Goal: Information Seeking & Learning: Find specific fact

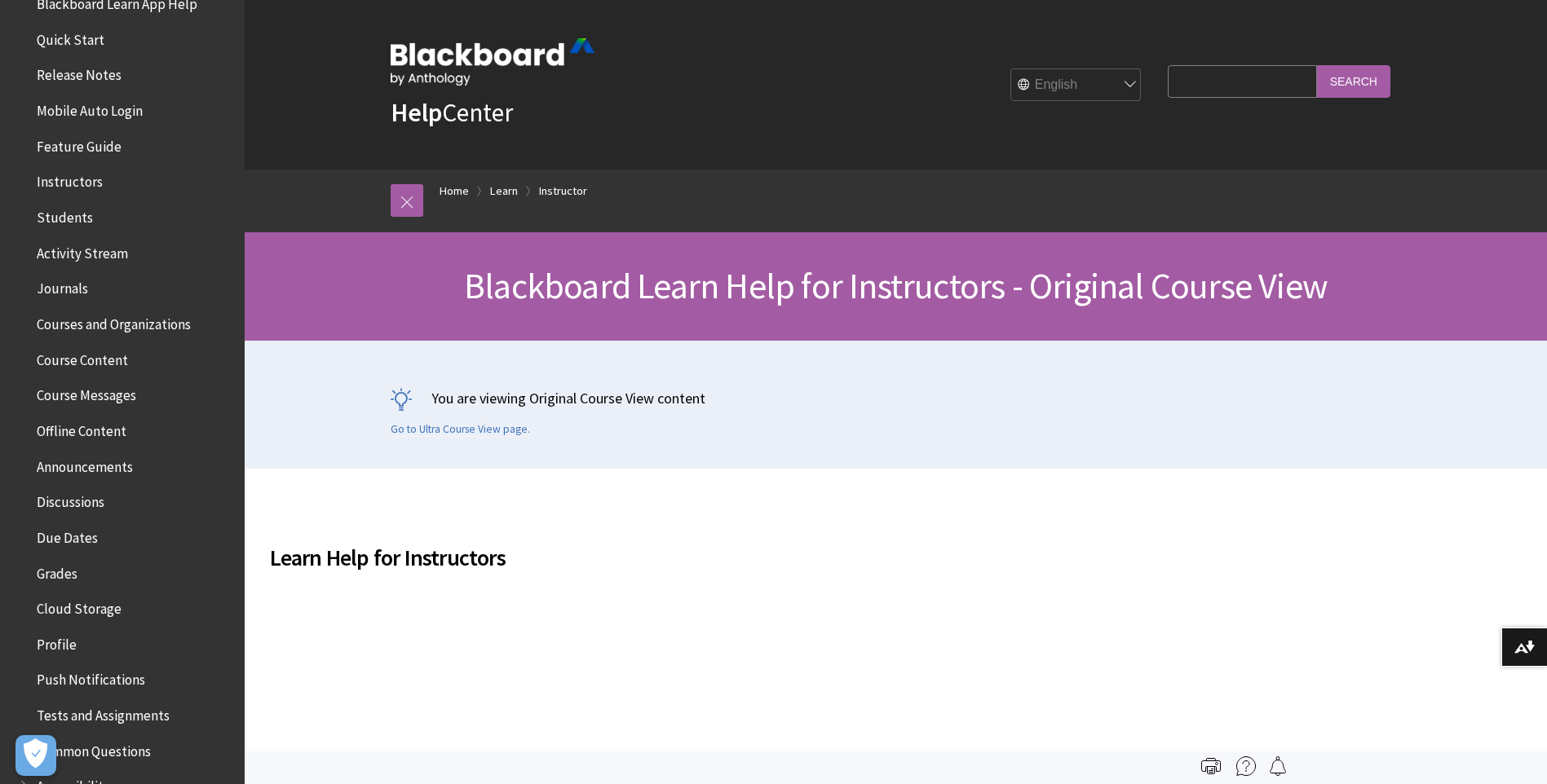
scroll to position [245, 0]
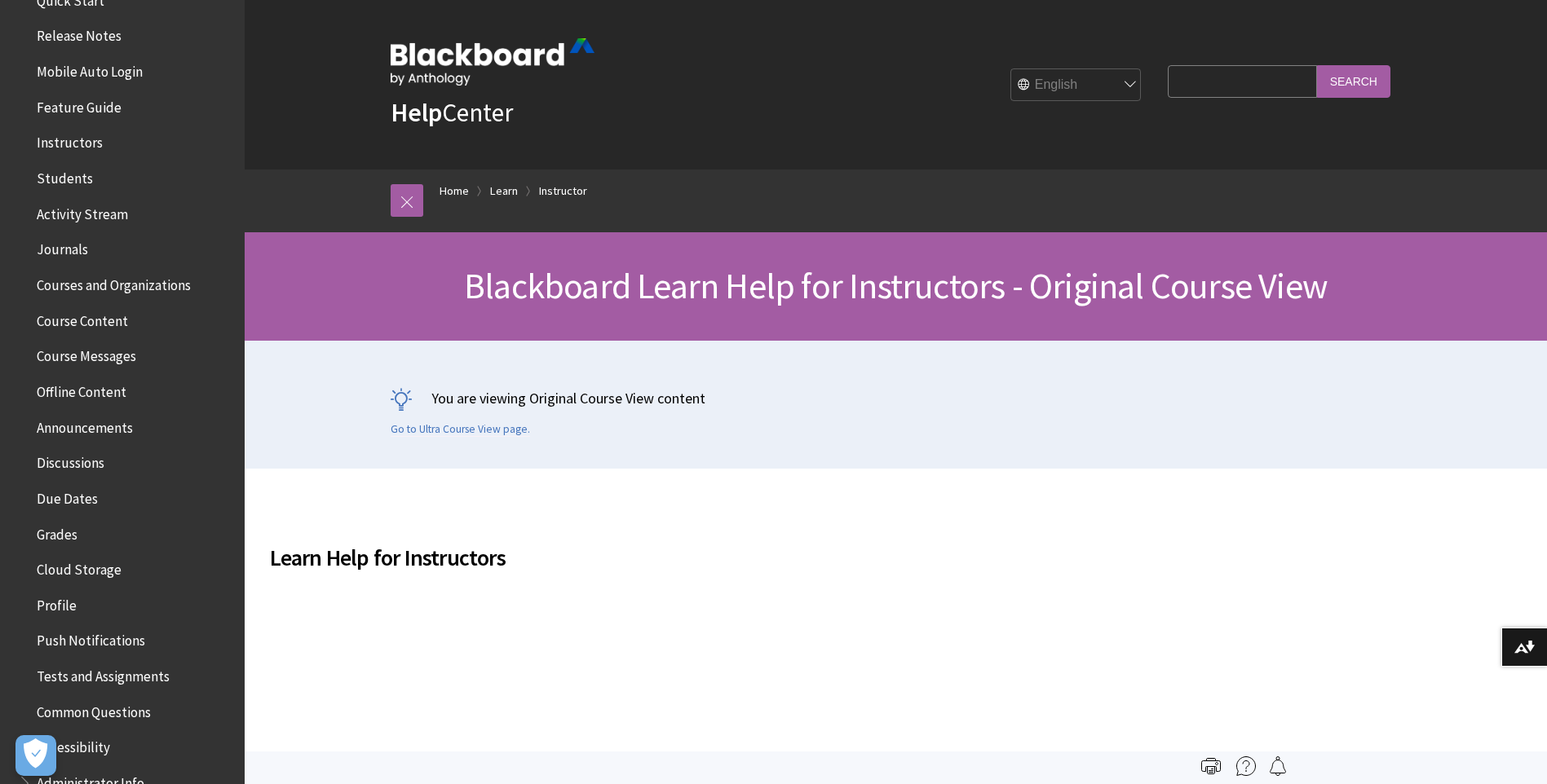
click at [125, 321] on span "Course Content" at bounding box center [82, 317] width 91 height 22
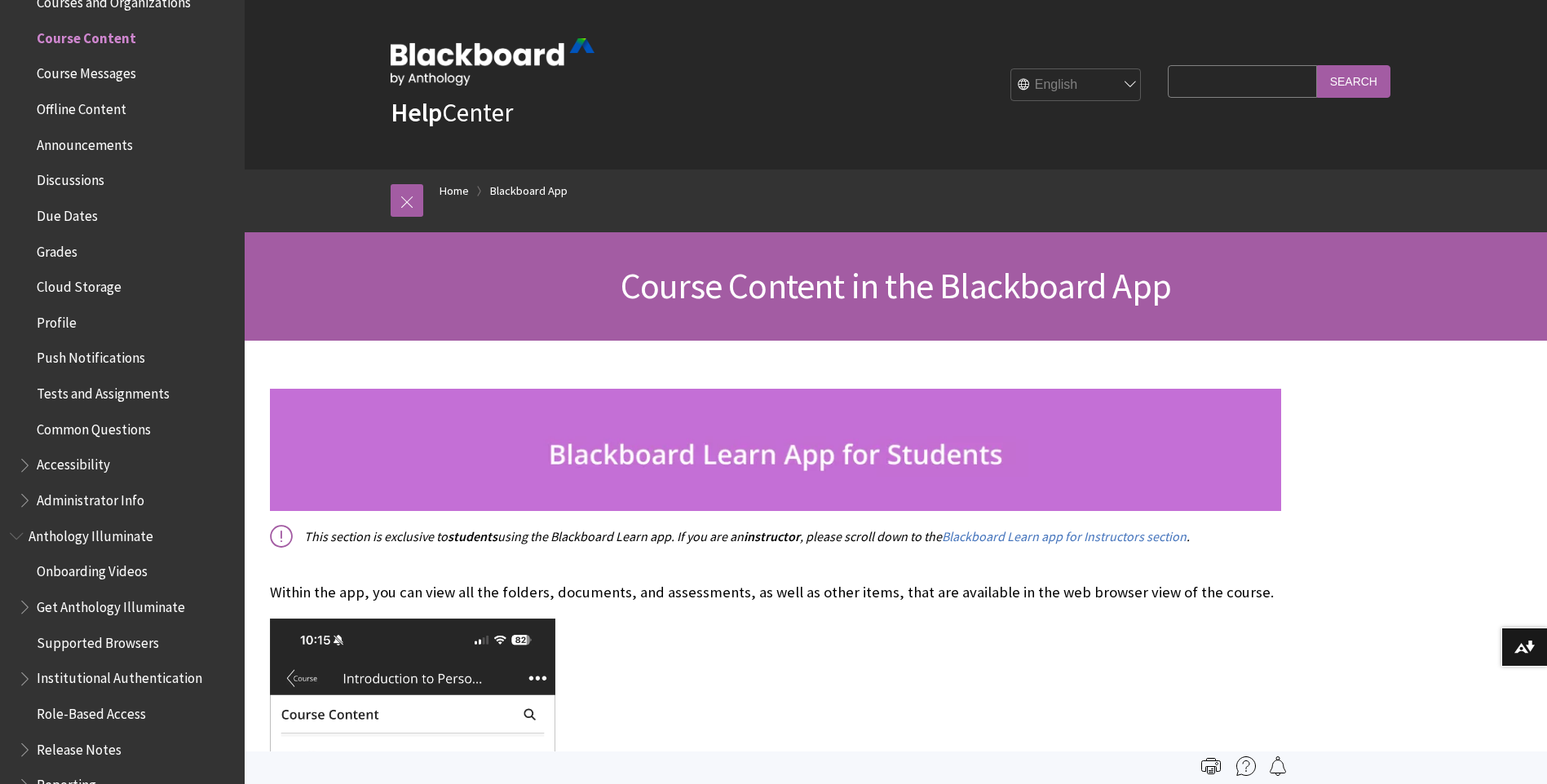
click at [1224, 75] on input "Search Query" at bounding box center [1242, 81] width 148 height 32
click at [1317, 65] on input "Search" at bounding box center [1354, 81] width 74 height 32
drag, startPoint x: 1165, startPoint y: 85, endPoint x: 1365, endPoint y: 83, distance: 200.0
click at [1365, 83] on div "Search Query how to insert announcement in the content area Search" at bounding box center [1278, 81] width 222 height 32
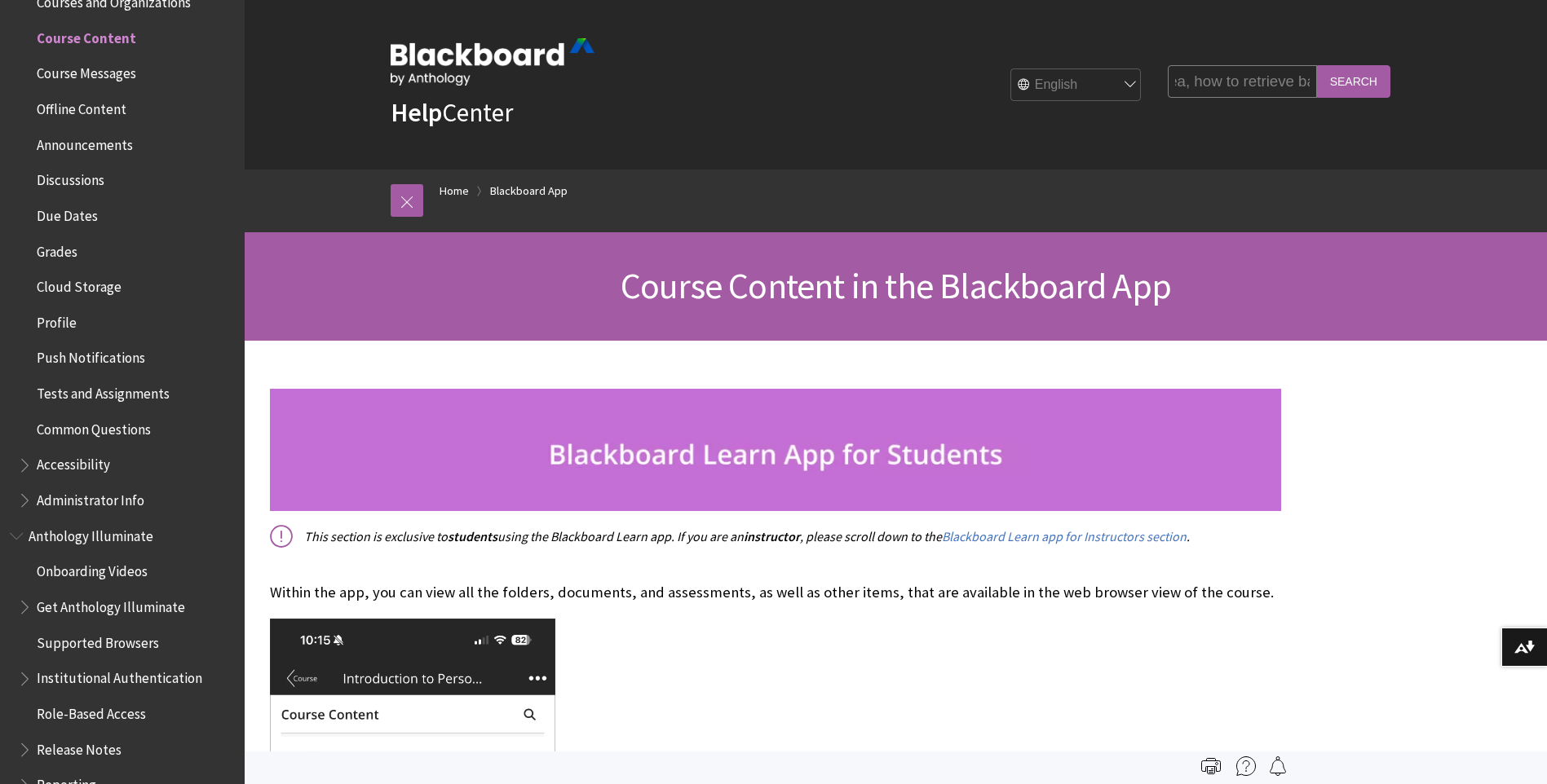
scroll to position [0, 291]
type input "I deleted announcement in the content area, how to retrieve back"
click at [1317, 65] on input "Search" at bounding box center [1354, 81] width 74 height 32
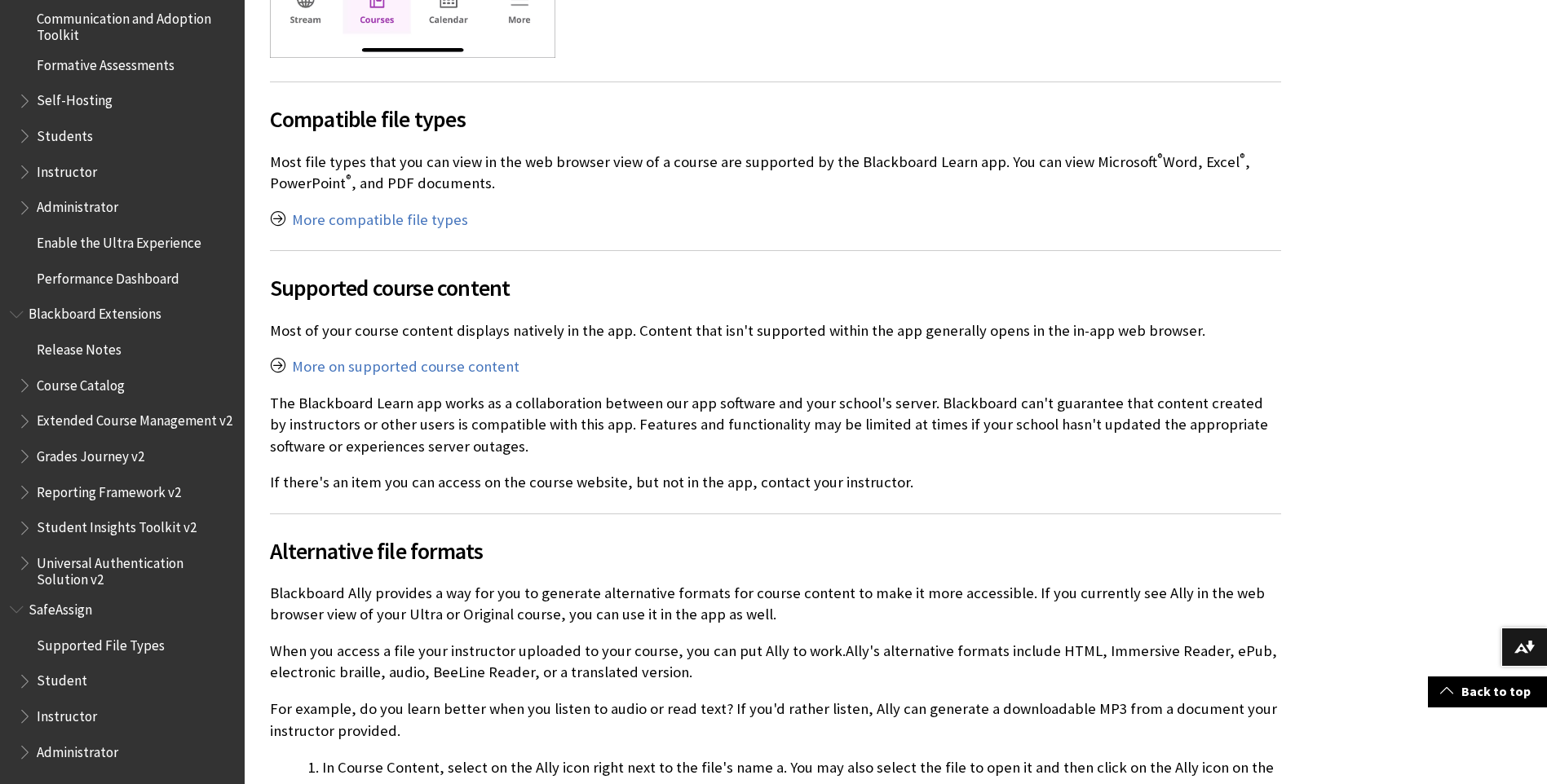
scroll to position [978, 0]
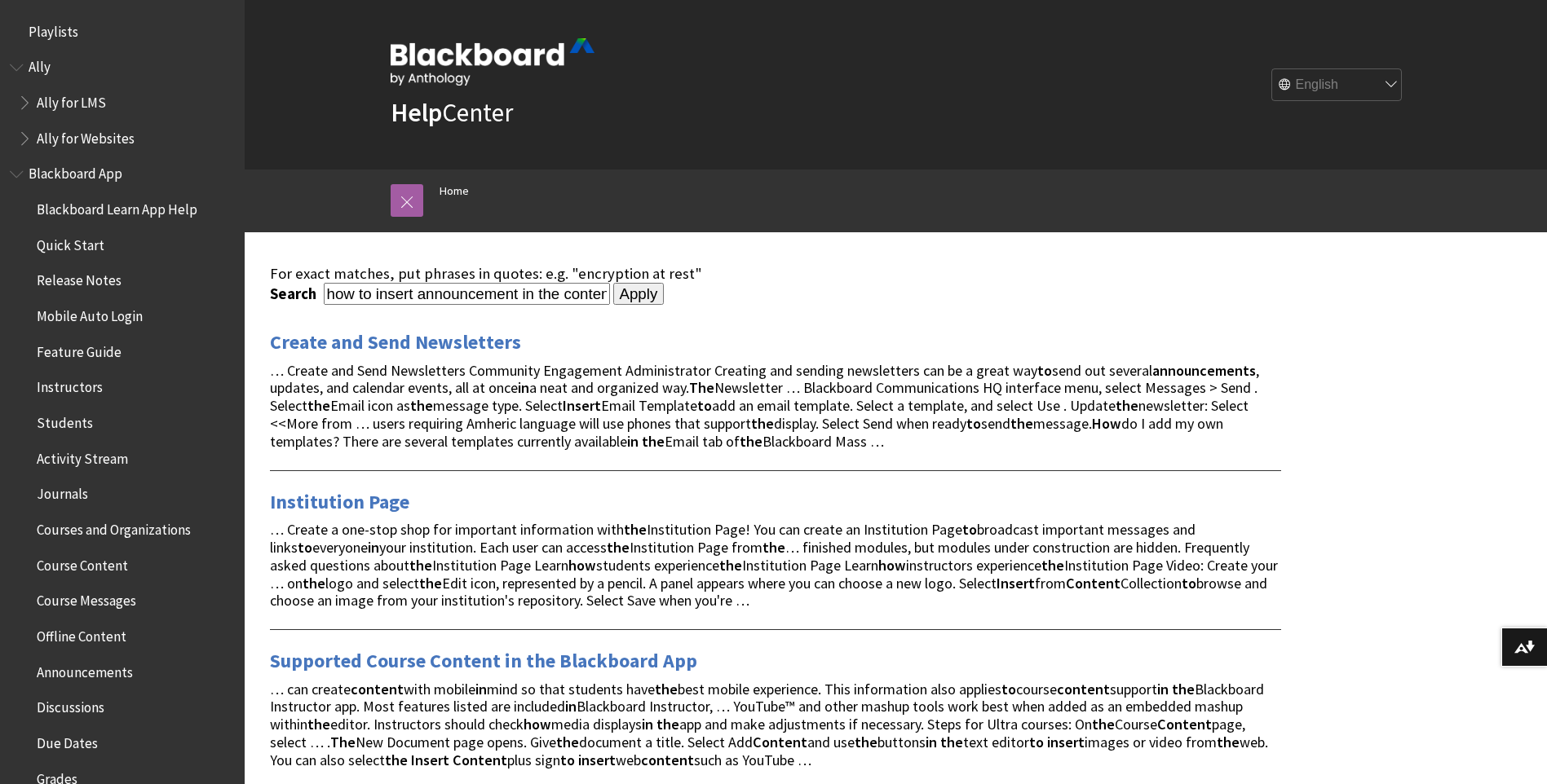
drag, startPoint x: 410, startPoint y: 197, endPoint x: 464, endPoint y: 222, distance: 59.5
click at [410, 197] on link at bounding box center [406, 200] width 32 height 32
